Goal: Transaction & Acquisition: Obtain resource

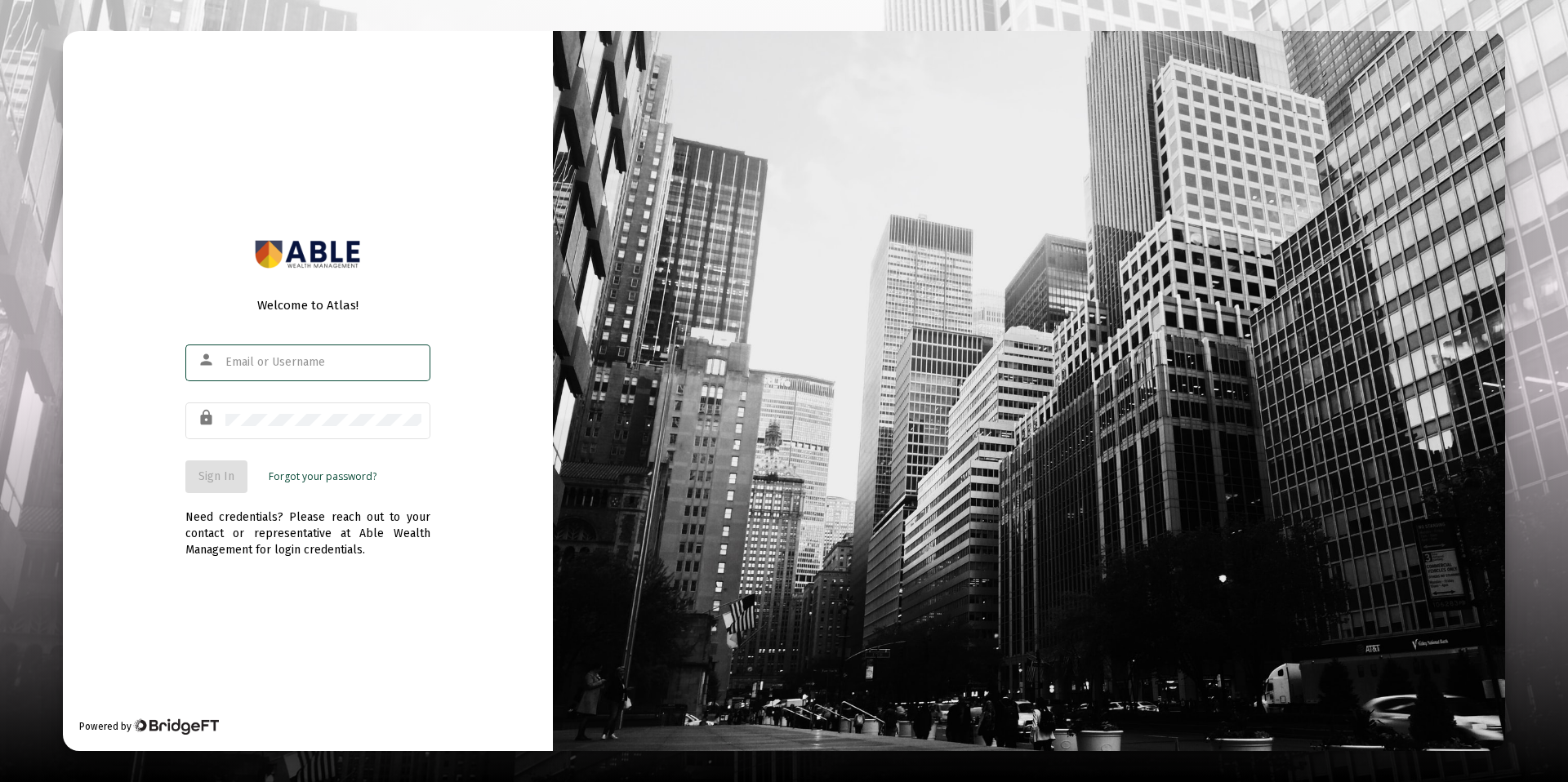
type input "[PERSON_NAME][EMAIL_ADDRESS][DOMAIN_NAME]"
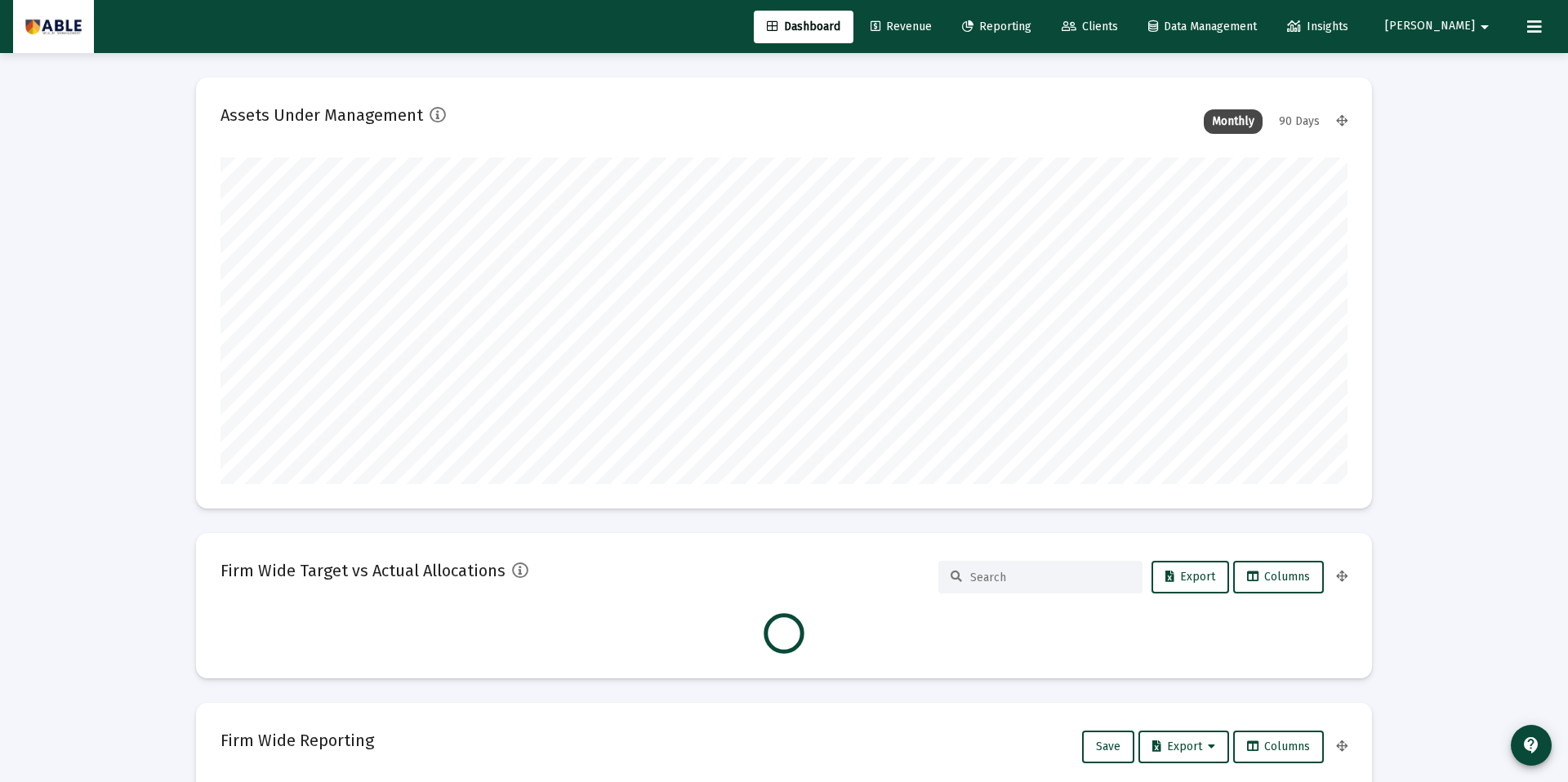
scroll to position [327, 606]
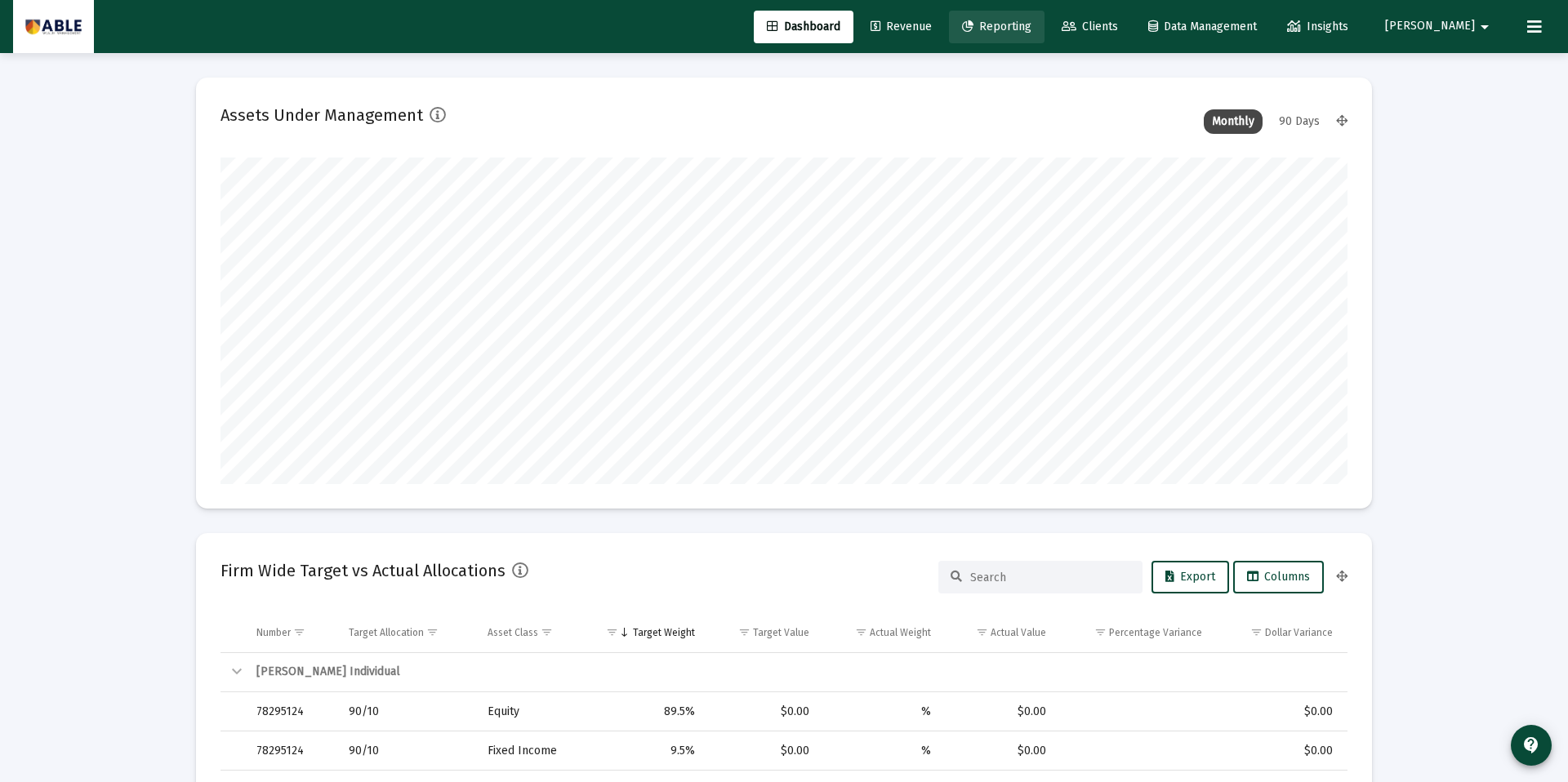
click at [1031, 29] on span "Reporting" at bounding box center [997, 27] width 70 height 14
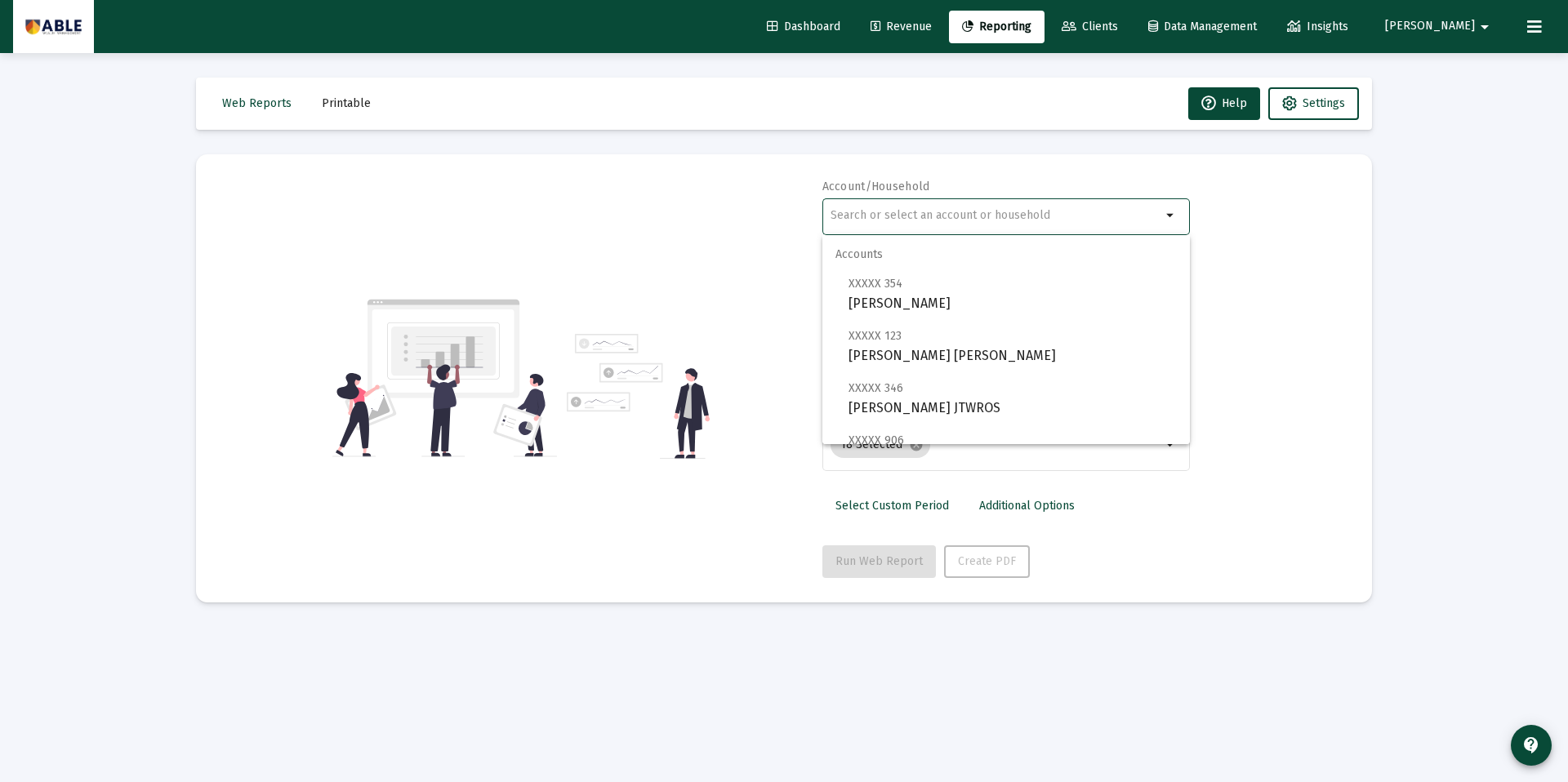
click at [1021, 216] on input "text" at bounding box center [996, 215] width 330 height 13
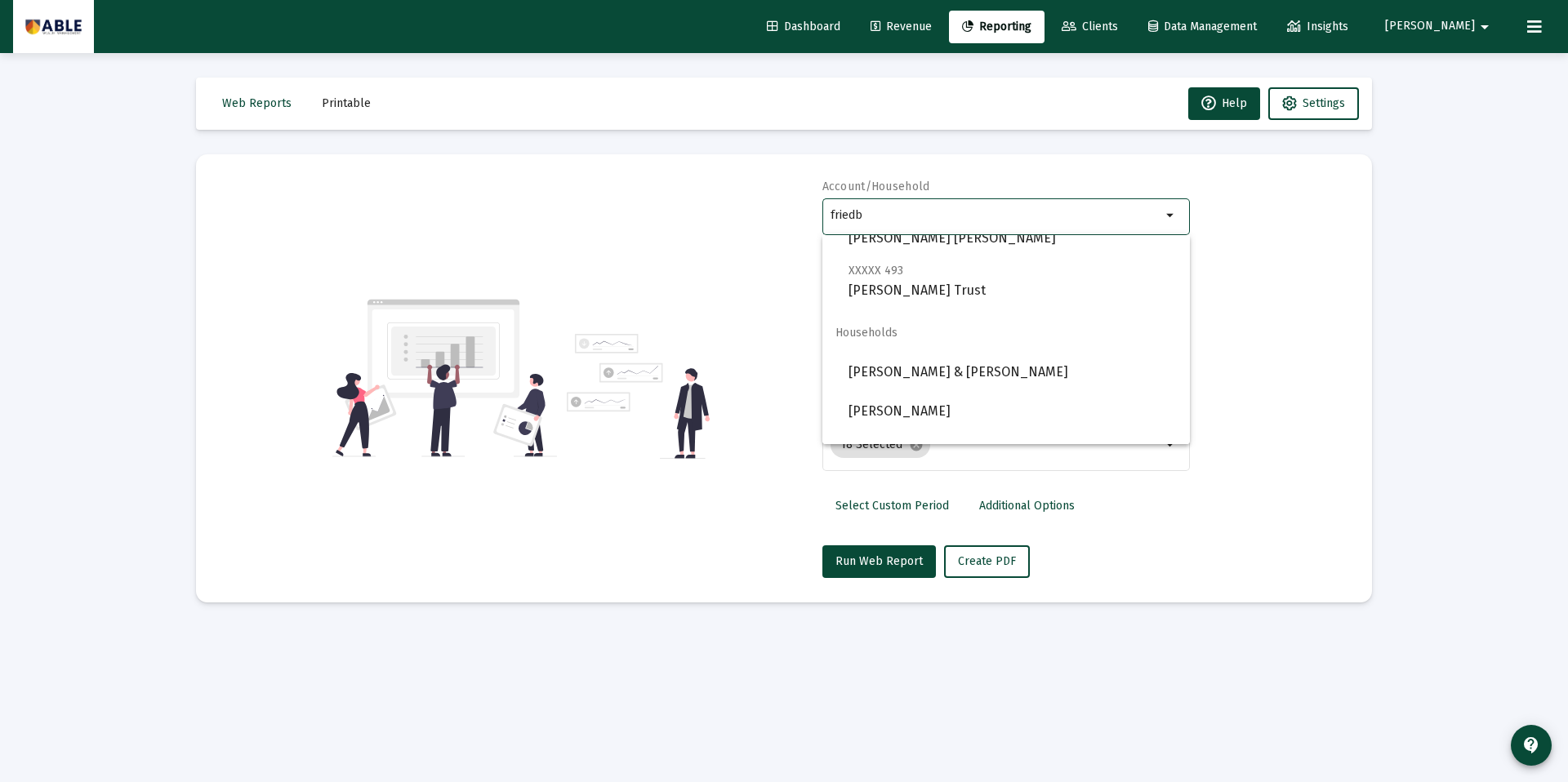
scroll to position [457, 0]
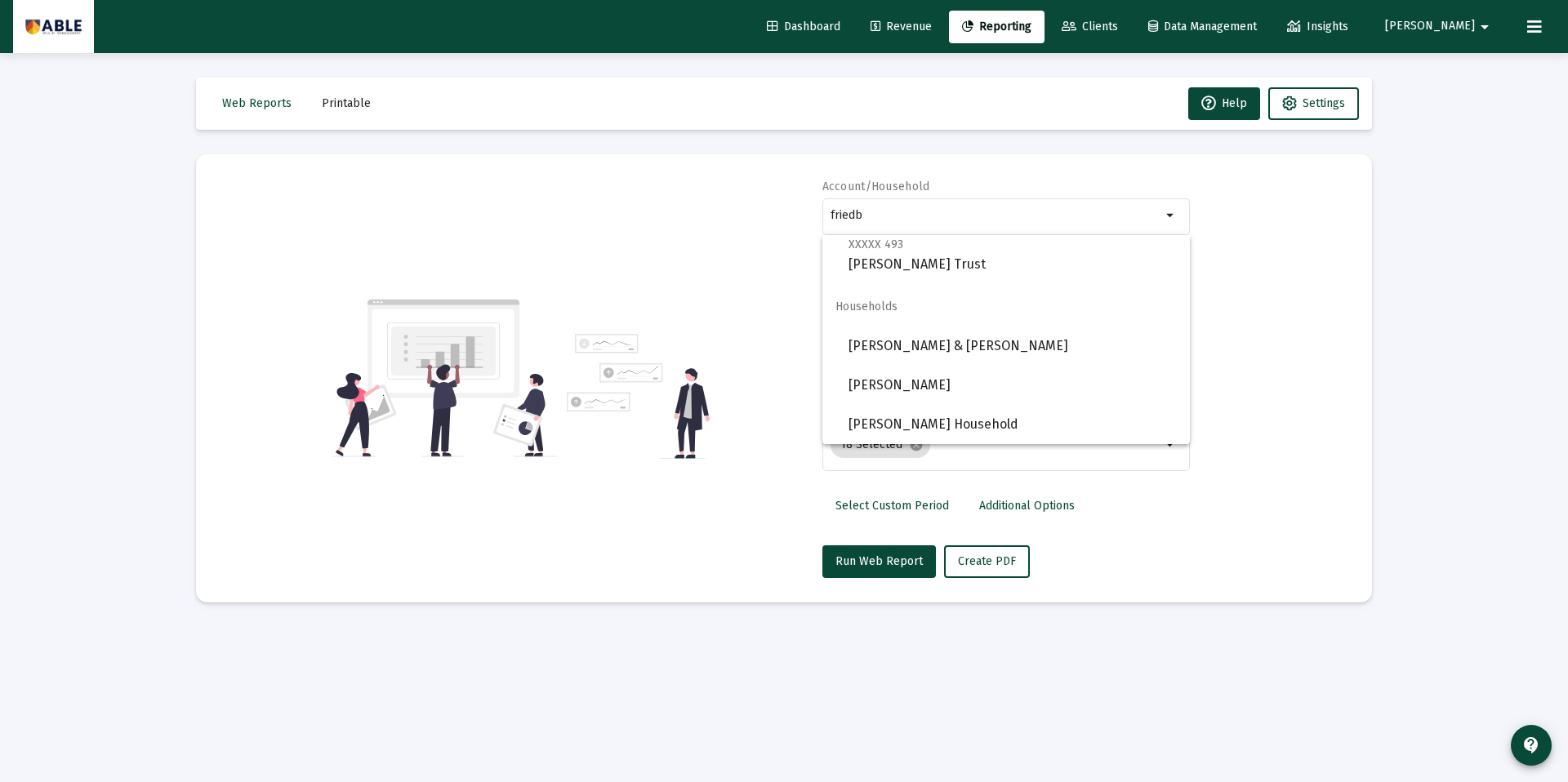
drag, startPoint x: 884, startPoint y: 207, endPoint x: 799, endPoint y: 210, distance: 85.1
click at [799, 210] on div "Account/Household friedb arrow_drop_down Report Period 2025 Report Package Advi…" at bounding box center [784, 378] width 1127 height 399
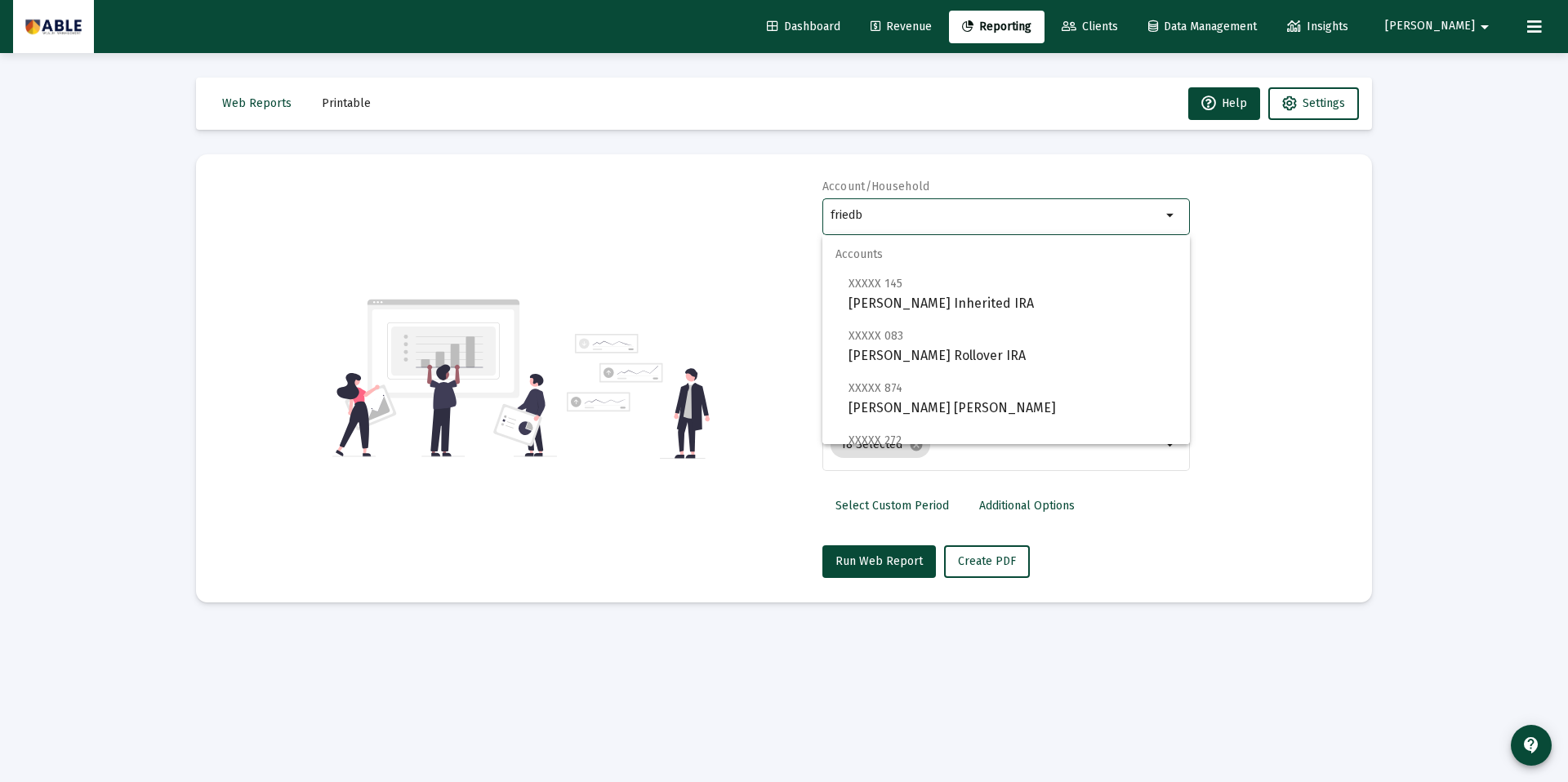
drag, startPoint x: 864, startPoint y: 215, endPoint x: 784, endPoint y: 213, distance: 80.0
click at [784, 213] on div "Account/Household friedb arrow_drop_down Report Period 2025 Report Package Advi…" at bounding box center [784, 378] width 1127 height 399
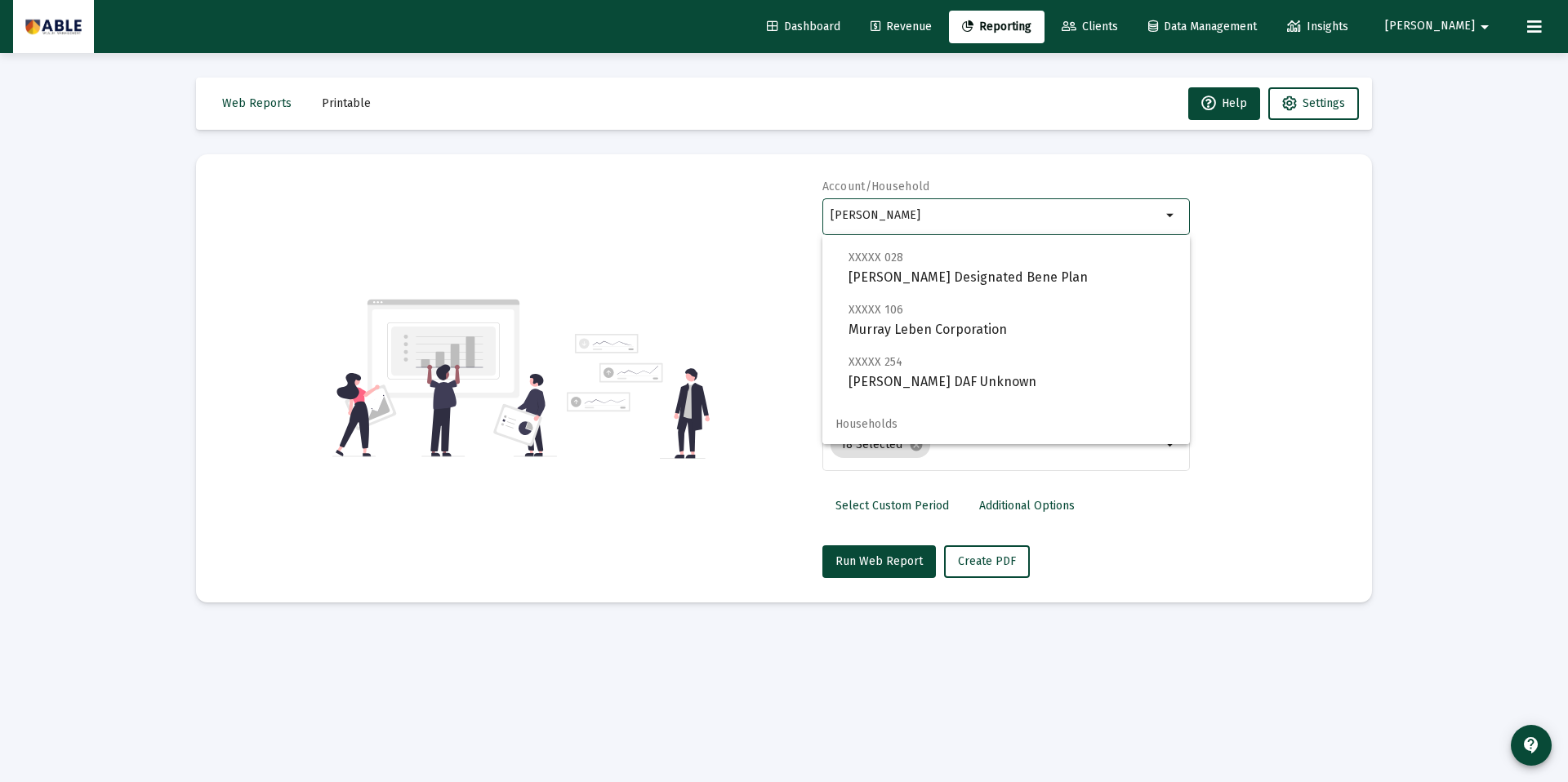
drag, startPoint x: 998, startPoint y: 220, endPoint x: 765, endPoint y: 229, distance: 233.2
click at [765, 229] on div "Account/Household [PERSON_NAME] arrow_drop_down Report Period 2025 Report Packa…" at bounding box center [784, 378] width 1127 height 399
drag, startPoint x: 913, startPoint y: 210, endPoint x: 792, endPoint y: 214, distance: 121.1
click at [792, 214] on div "Account/Household [PERSON_NAME] arrow_drop_down Report Period 2025 Report Packa…" at bounding box center [784, 378] width 1127 height 399
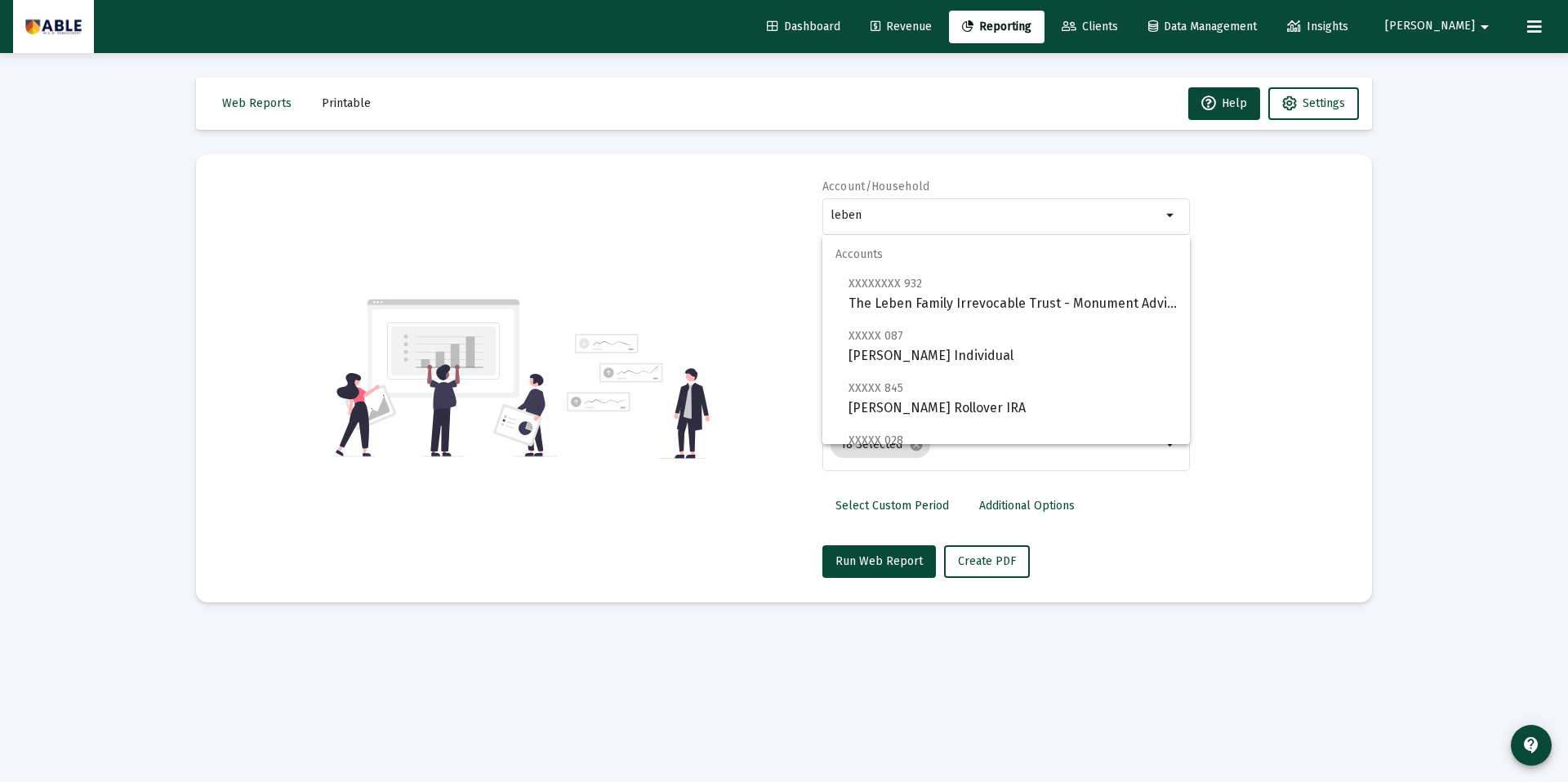
click at [771, 215] on div "Account/Household leben arrow_drop_down Report Period 2025 Report Package Advis…" at bounding box center [784, 378] width 1127 height 399
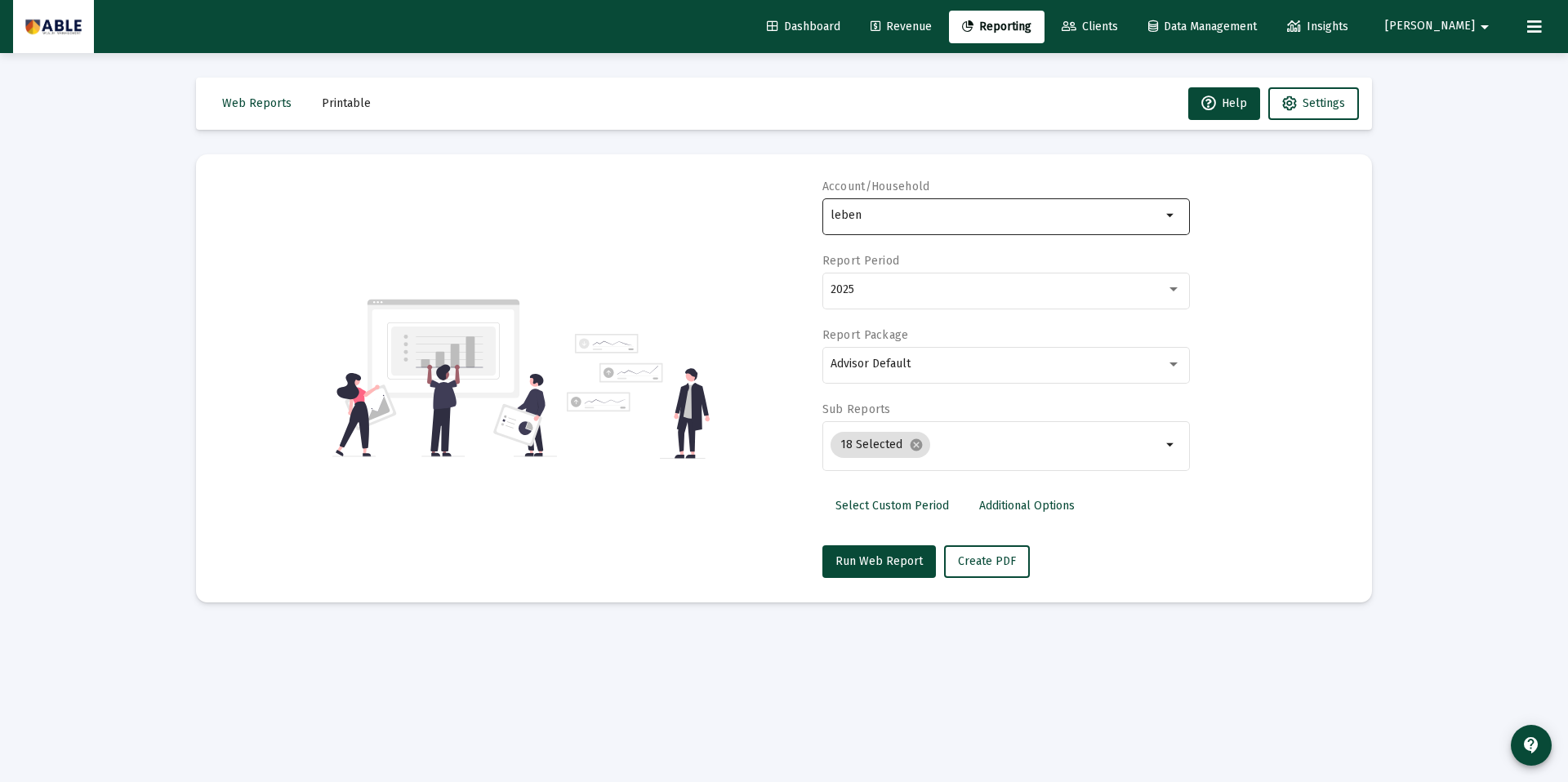
click at [960, 218] on input "leben" at bounding box center [996, 215] width 330 height 13
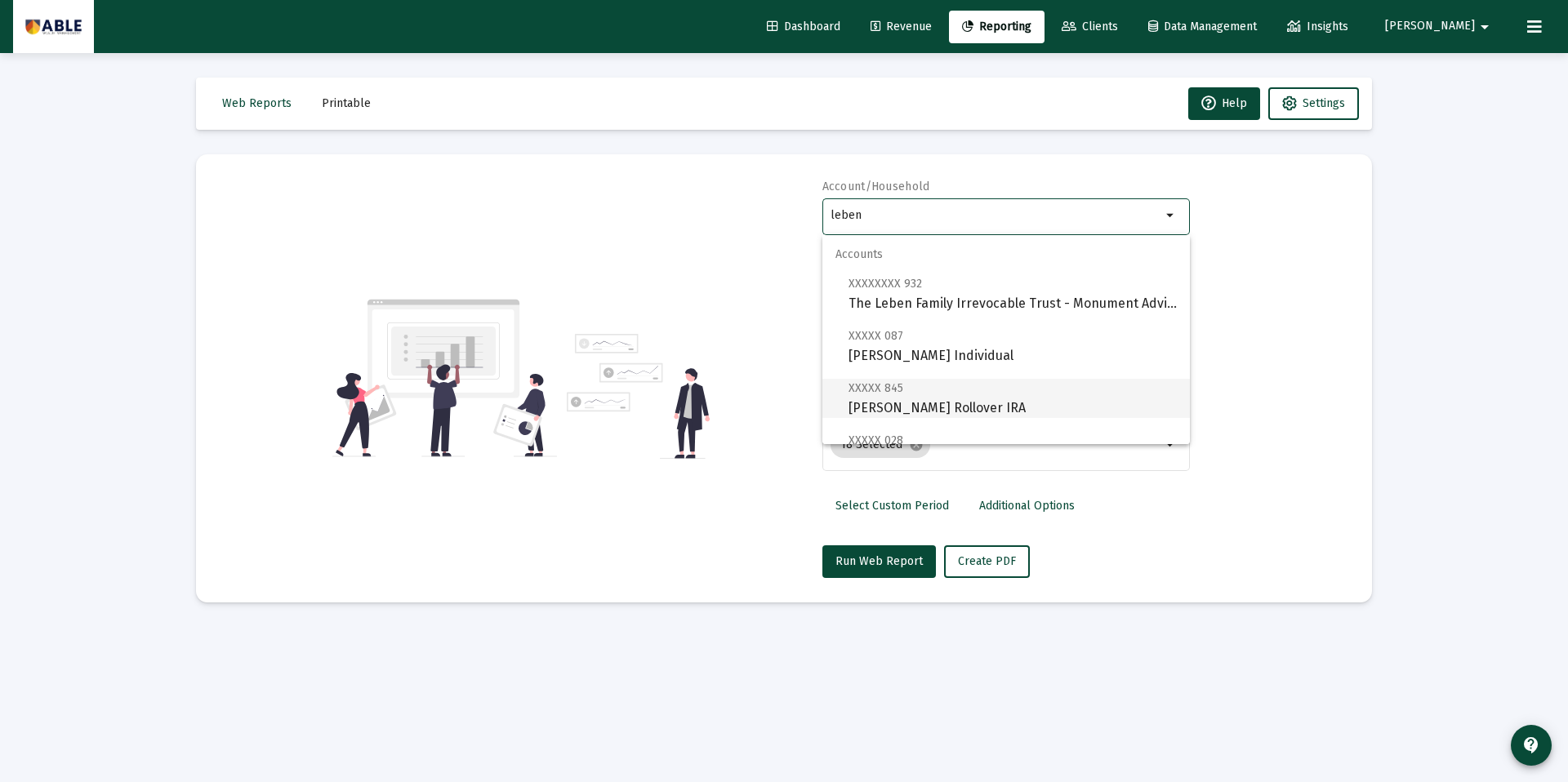
scroll to position [274, 0]
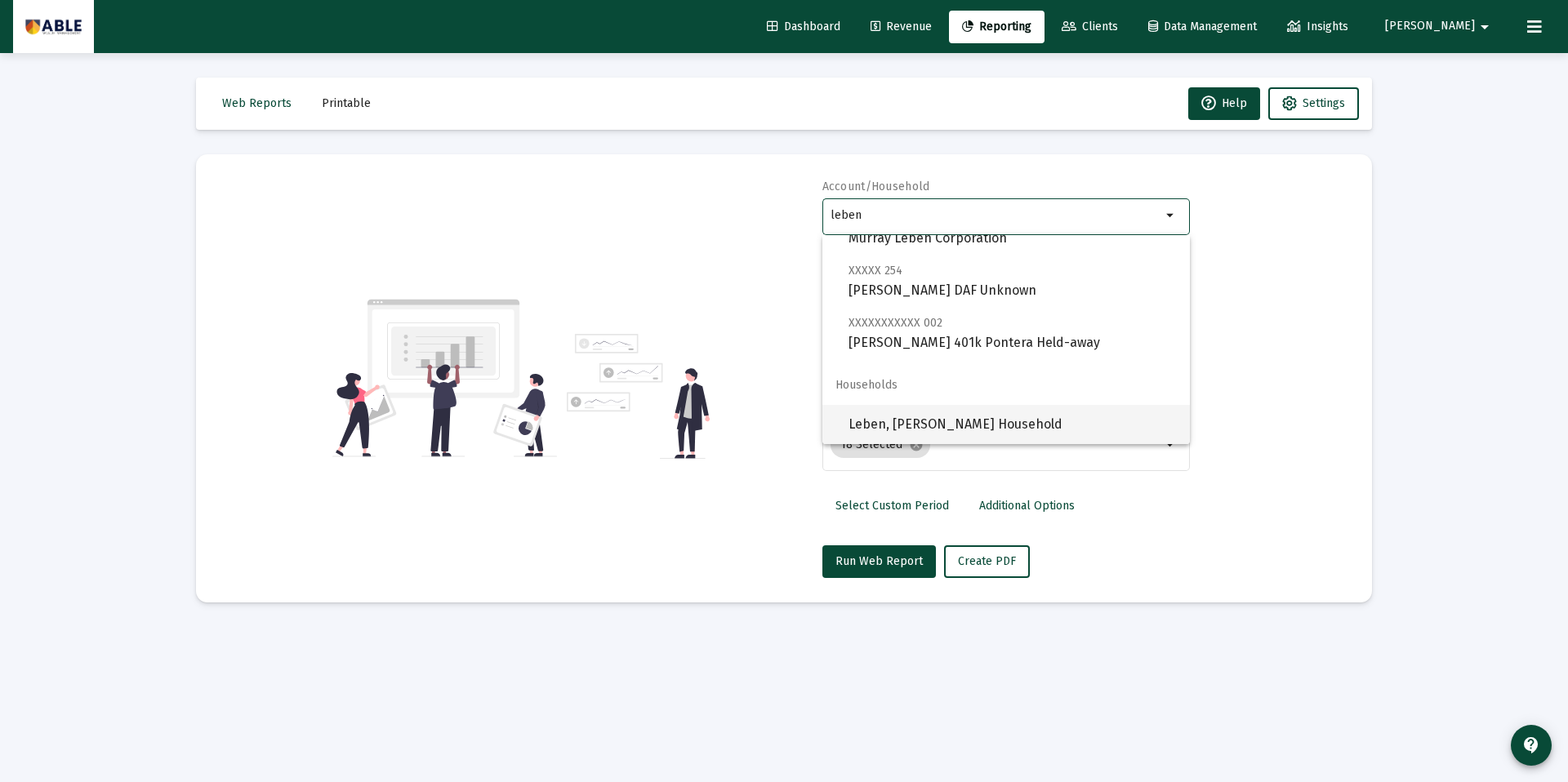
click at [991, 417] on span "Leben, [PERSON_NAME] Household" at bounding box center [1013, 425] width 329 height 39
type input "Leben, [PERSON_NAME] Household"
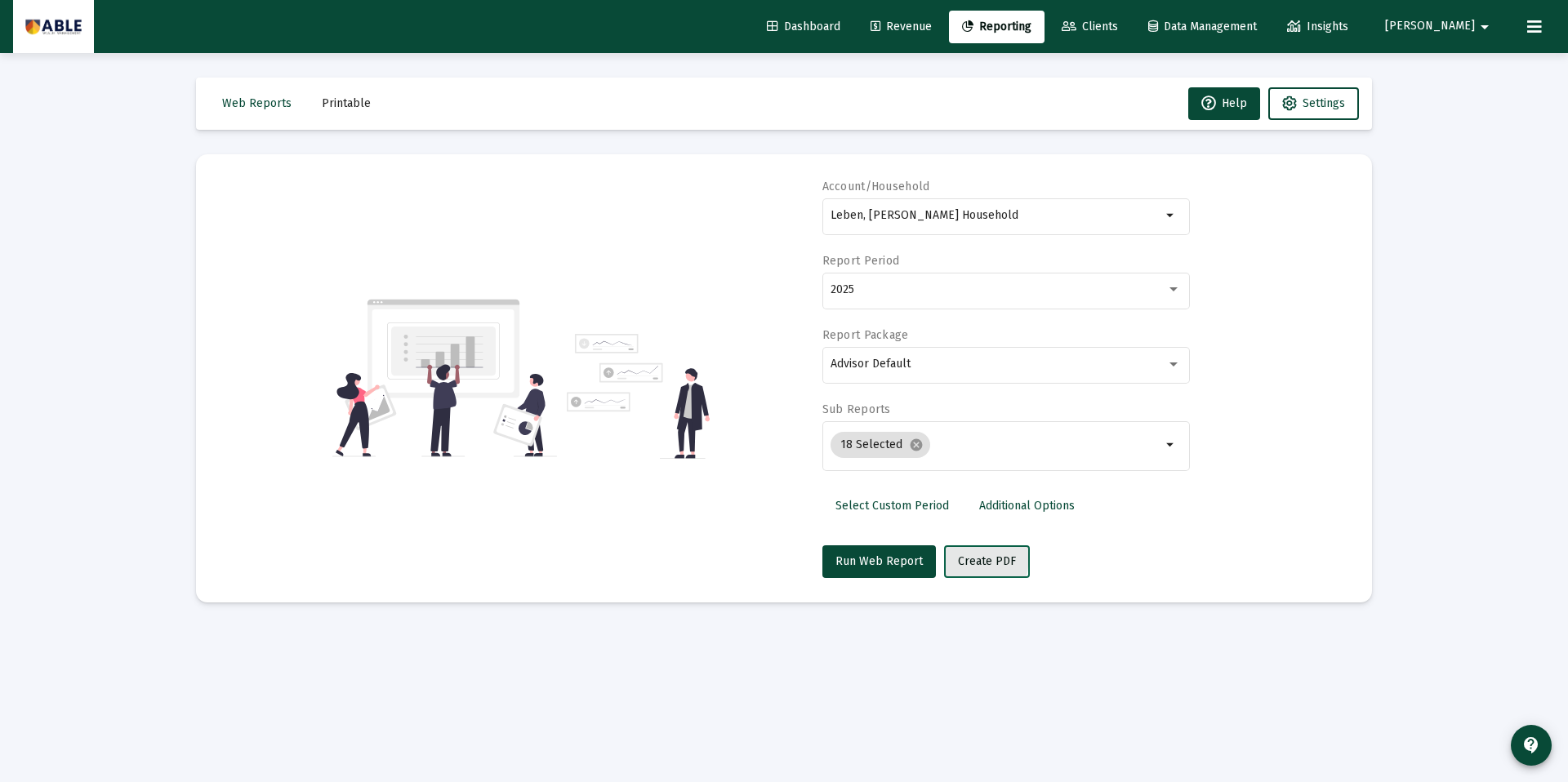
click at [960, 558] on span "Create PDF" at bounding box center [987, 562] width 58 height 14
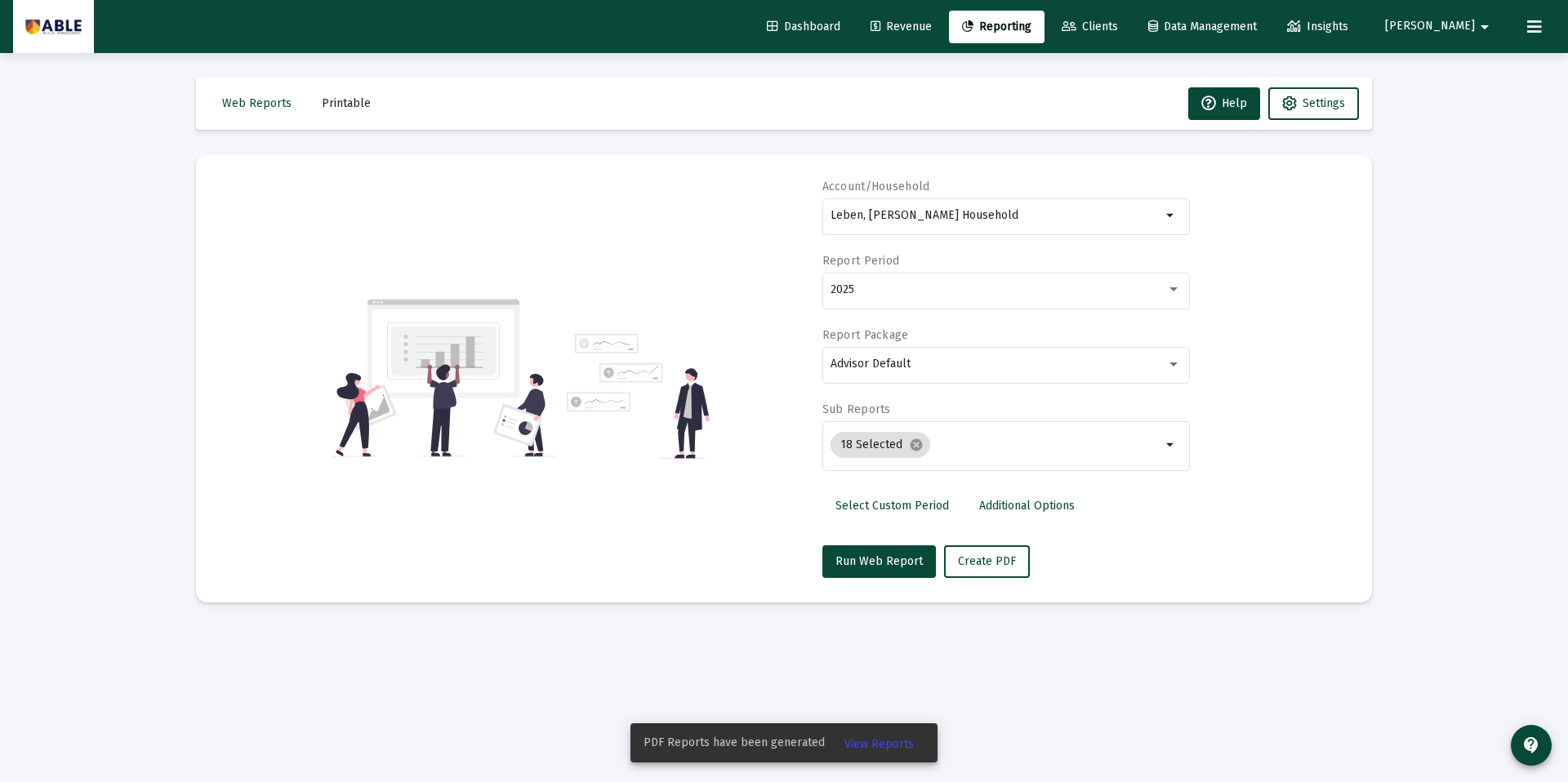
click at [883, 742] on span "View Reports" at bounding box center [879, 745] width 70 height 14
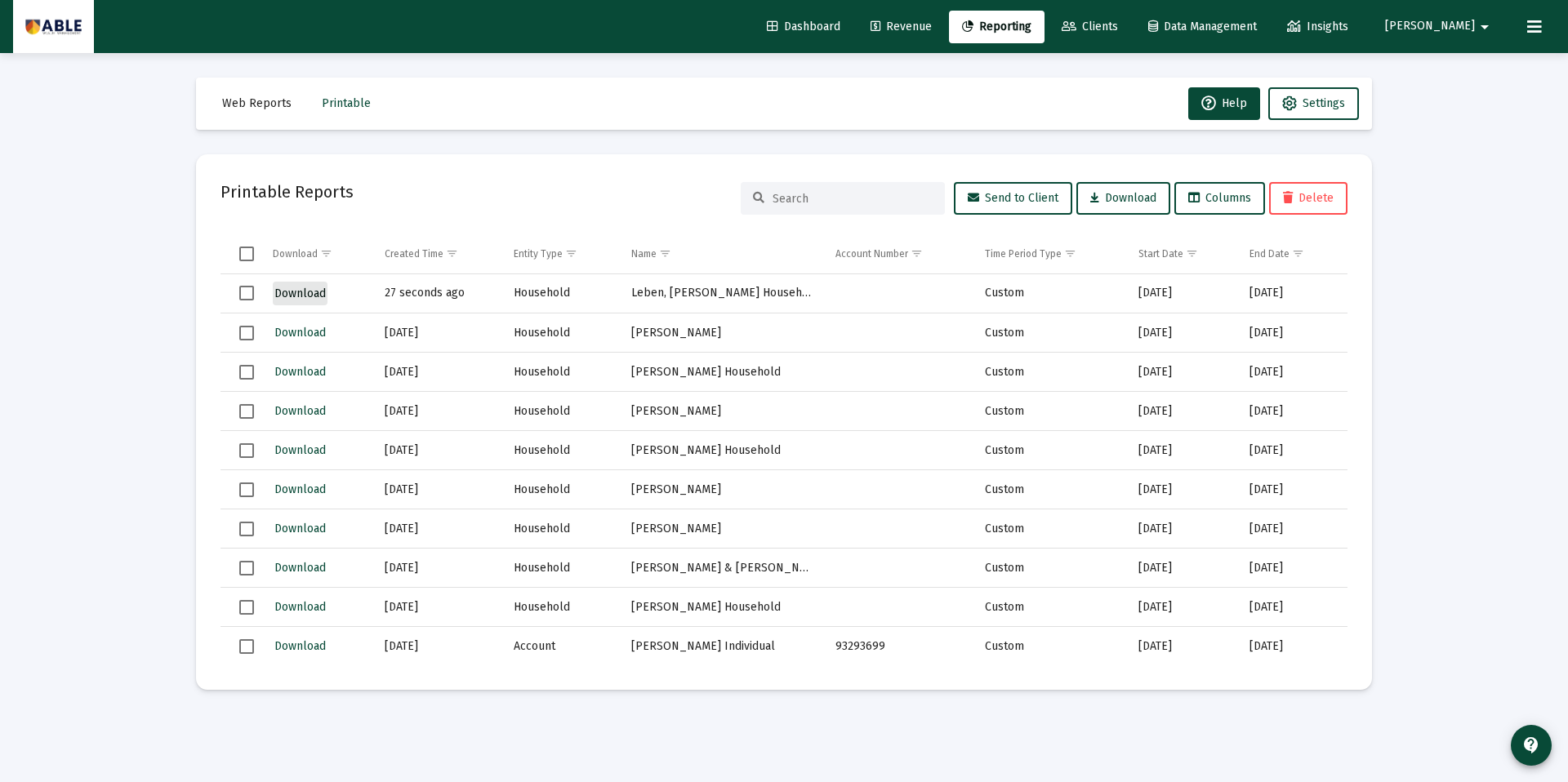
click at [304, 291] on span "Download" at bounding box center [300, 294] width 52 height 14
